Goal: Task Accomplishment & Management: Manage account settings

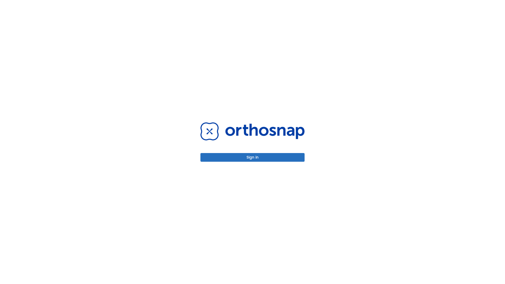
click at [252, 157] on button "Sign in" at bounding box center [252, 157] width 104 height 9
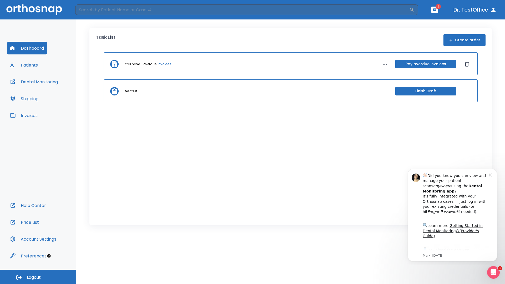
click at [38, 277] on span "Logout" at bounding box center [34, 278] width 14 height 6
